Goal: Information Seeking & Learning: Check status

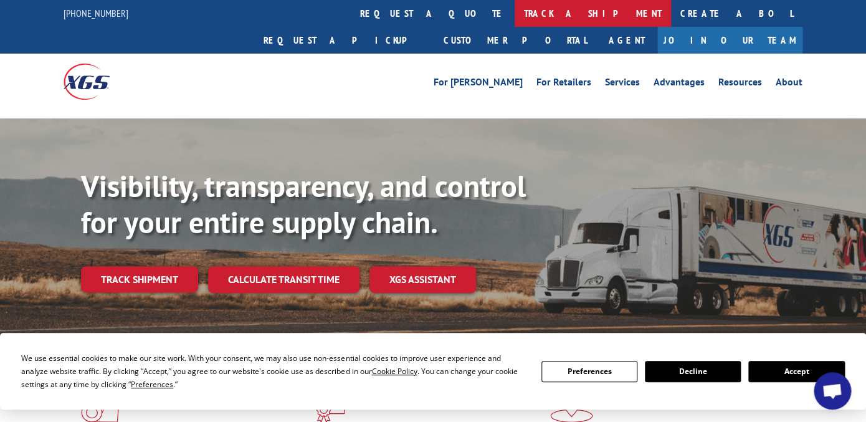
click at [514, 11] on link "track a shipment" at bounding box center [592, 13] width 156 height 27
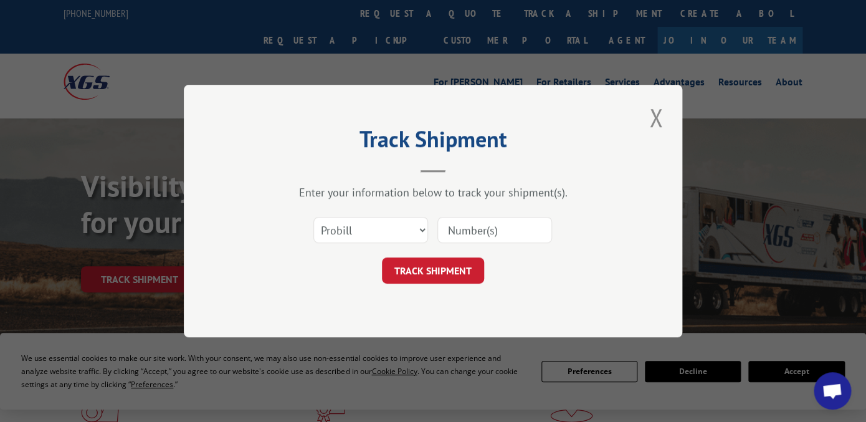
click at [462, 227] on input at bounding box center [494, 230] width 115 height 26
paste input "5947660"
type input "5947660"
click at [420, 229] on select "Select category... Probill BOL PO" at bounding box center [370, 230] width 115 height 26
select select "bol"
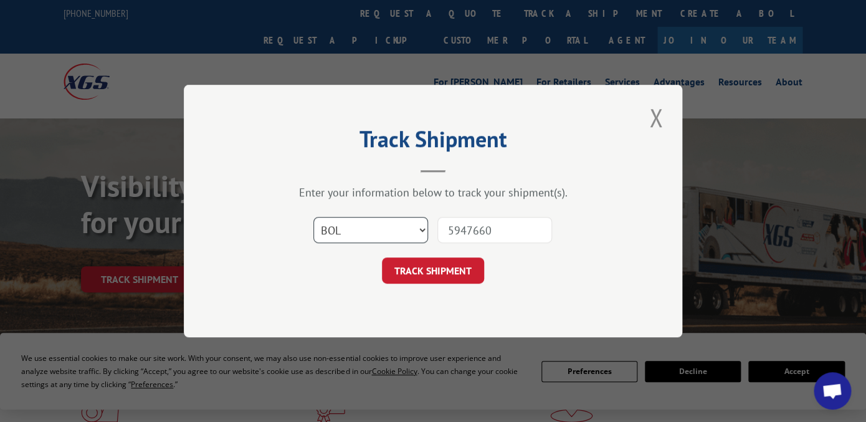
click at [313, 217] on select "Select category... Probill BOL PO" at bounding box center [370, 230] width 115 height 26
click at [427, 269] on button "TRACK SHIPMENT" at bounding box center [433, 270] width 102 height 26
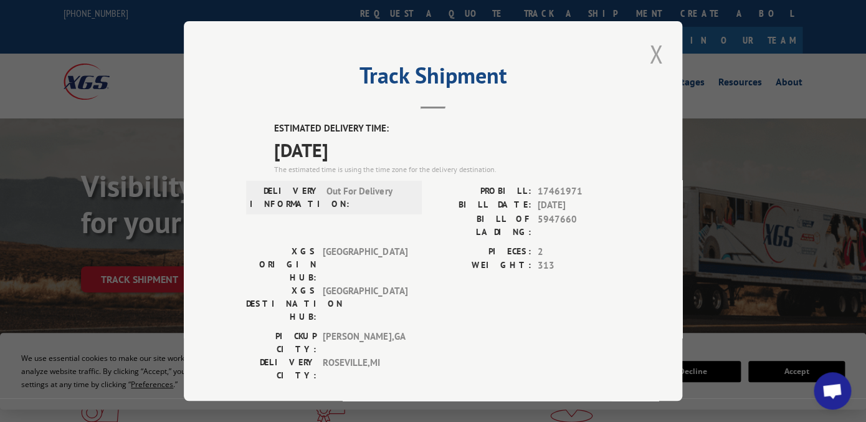
click at [653, 51] on button "Close modal" at bounding box center [655, 54] width 21 height 34
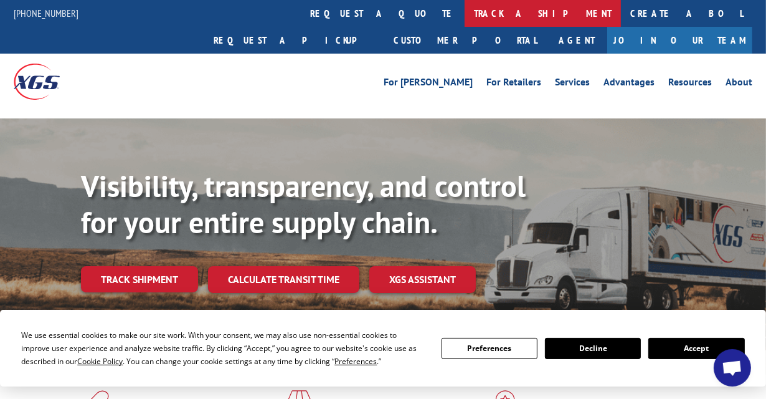
click at [465, 14] on link "track a shipment" at bounding box center [543, 13] width 156 height 27
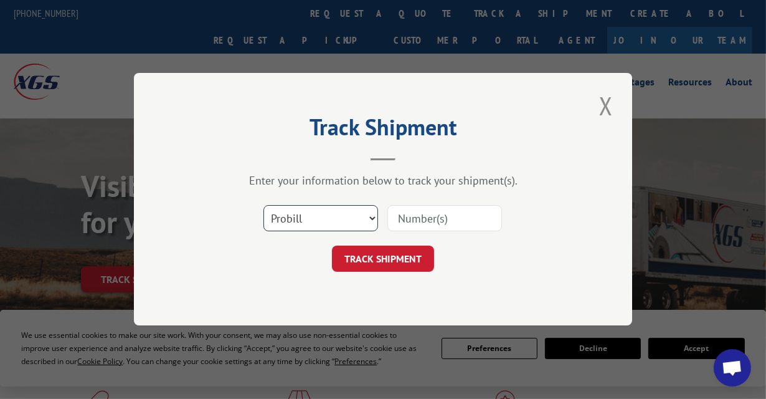
drag, startPoint x: 370, startPoint y: 218, endPoint x: 361, endPoint y: 230, distance: 15.1
click at [370, 218] on select "Select category... Probill BOL PO" at bounding box center [320, 219] width 115 height 26
select select "bol"
click at [263, 206] on select "Select category... Probill BOL PO" at bounding box center [320, 219] width 115 height 26
paste input "[EMAIL_ADDRESS][DOMAIN_NAME]"
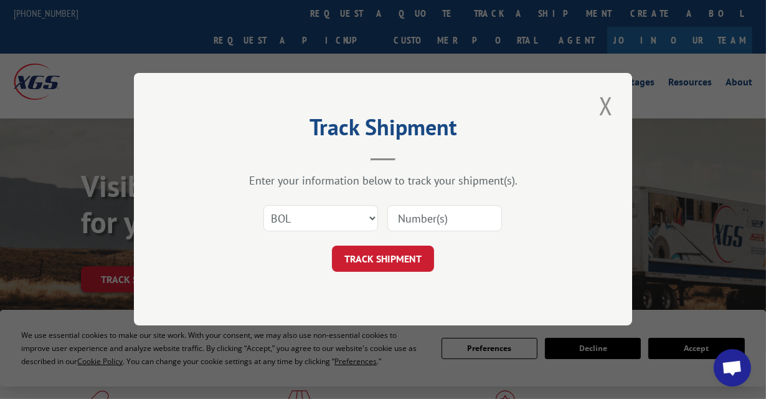
type input "[EMAIL_ADDRESS][DOMAIN_NAME]"
drag, startPoint x: 496, startPoint y: 217, endPoint x: 344, endPoint y: 231, distance: 152.6
click at [344, 231] on div "Select category... Probill BOL PO [EMAIL_ADDRESS][DOMAIN_NAME]" at bounding box center [383, 218] width 374 height 41
click at [604, 103] on button "Close modal" at bounding box center [605, 105] width 21 height 34
